Goal: Obtain resource: Obtain resource

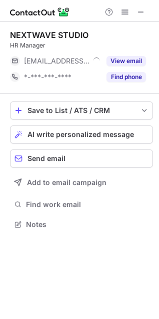
scroll to position [217, 159]
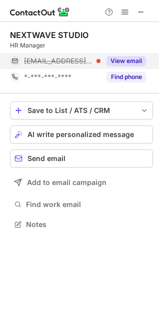
click at [138, 56] on button "View email" at bounding box center [125, 61] width 39 height 10
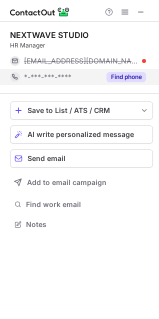
click at [126, 73] on button "Find phone" at bounding box center [125, 77] width 39 height 10
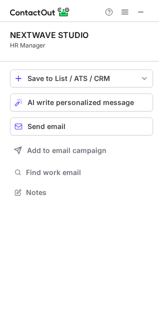
scroll to position [185, 159]
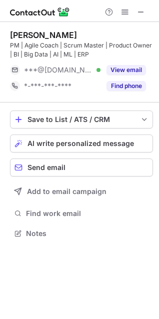
scroll to position [226, 159]
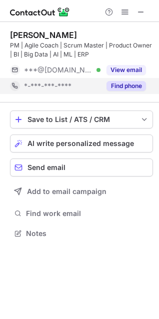
click at [133, 79] on div "Find phone" at bounding box center [122, 86] width 45 height 16
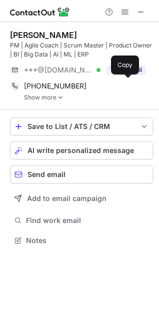
scroll to position [233, 159]
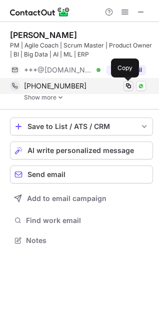
click at [127, 85] on span at bounding box center [128, 86] width 8 height 8
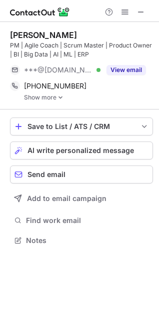
click at [43, 94] on link "Show more" at bounding box center [88, 97] width 129 height 7
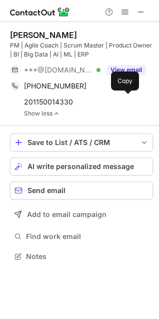
scroll to position [249, 159]
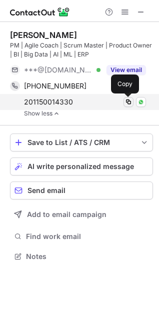
click at [128, 101] on span at bounding box center [128, 102] width 8 height 8
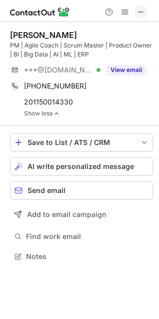
click at [139, 10] on span at bounding box center [141, 12] width 8 height 8
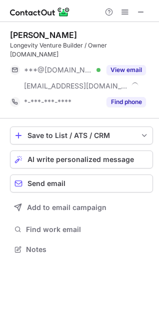
scroll to position [233, 159]
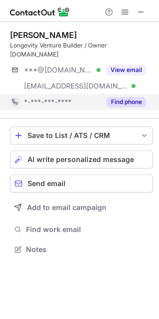
click at [123, 97] on button "Find phone" at bounding box center [125, 102] width 39 height 10
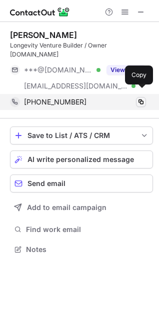
click at [143, 98] on span at bounding box center [141, 102] width 8 height 8
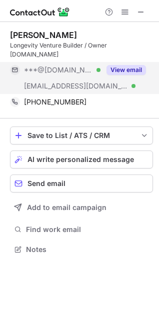
click at [133, 65] on button "View email" at bounding box center [125, 70] width 39 height 10
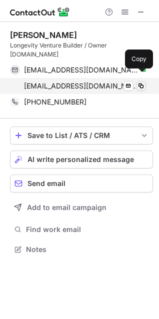
click at [141, 82] on span at bounding box center [141, 86] width 8 height 8
